Goal: Task Accomplishment & Management: Manage account settings

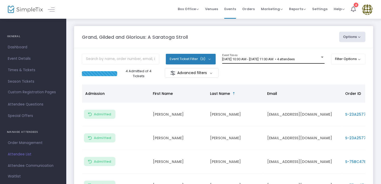
click at [321, 56] on div at bounding box center [322, 57] width 5 height 4
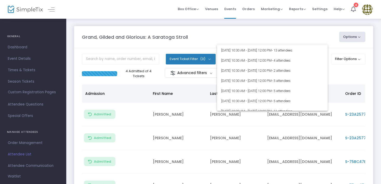
scroll to position [390, 0]
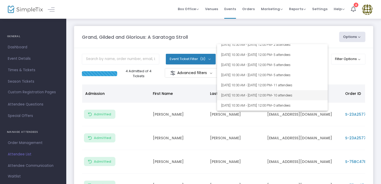
click at [257, 94] on span "[DATE] 10:30 AM - [DATE] 12:00 PM • 10 attendees" at bounding box center [272, 95] width 103 height 10
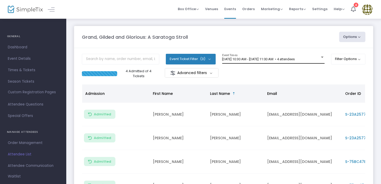
click at [322, 56] on div at bounding box center [322, 57] width 5 height 4
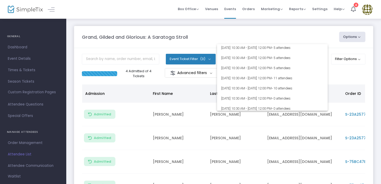
scroll to position [416, 0]
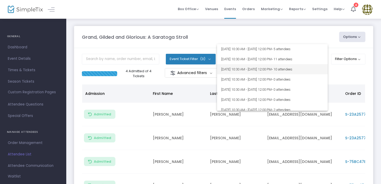
click at [247, 68] on span "[DATE] 10:30 AM - [DATE] 12:00 PM • 10 attendees" at bounding box center [272, 69] width 103 height 10
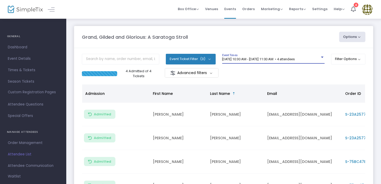
click at [321, 57] on div at bounding box center [322, 57] width 3 height 1
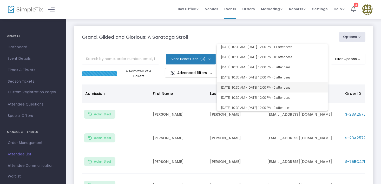
scroll to position [416, 0]
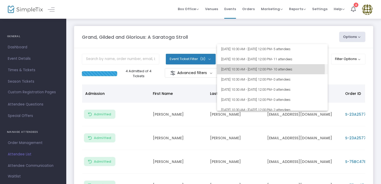
click at [259, 69] on span "[DATE] 10:30 AM - [DATE] 12:00 PM • 10 attendees" at bounding box center [272, 69] width 103 height 10
